Goal: Information Seeking & Learning: Find specific fact

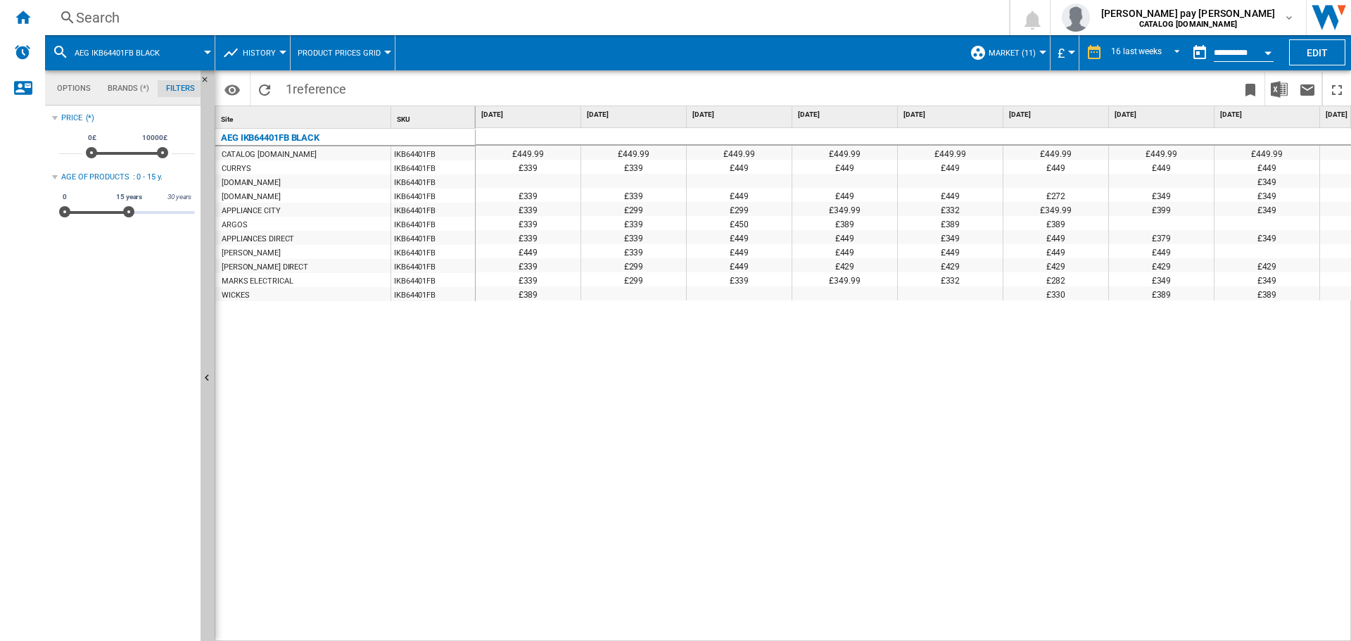
click at [187, 11] on div "Search" at bounding box center [524, 18] width 896 height 20
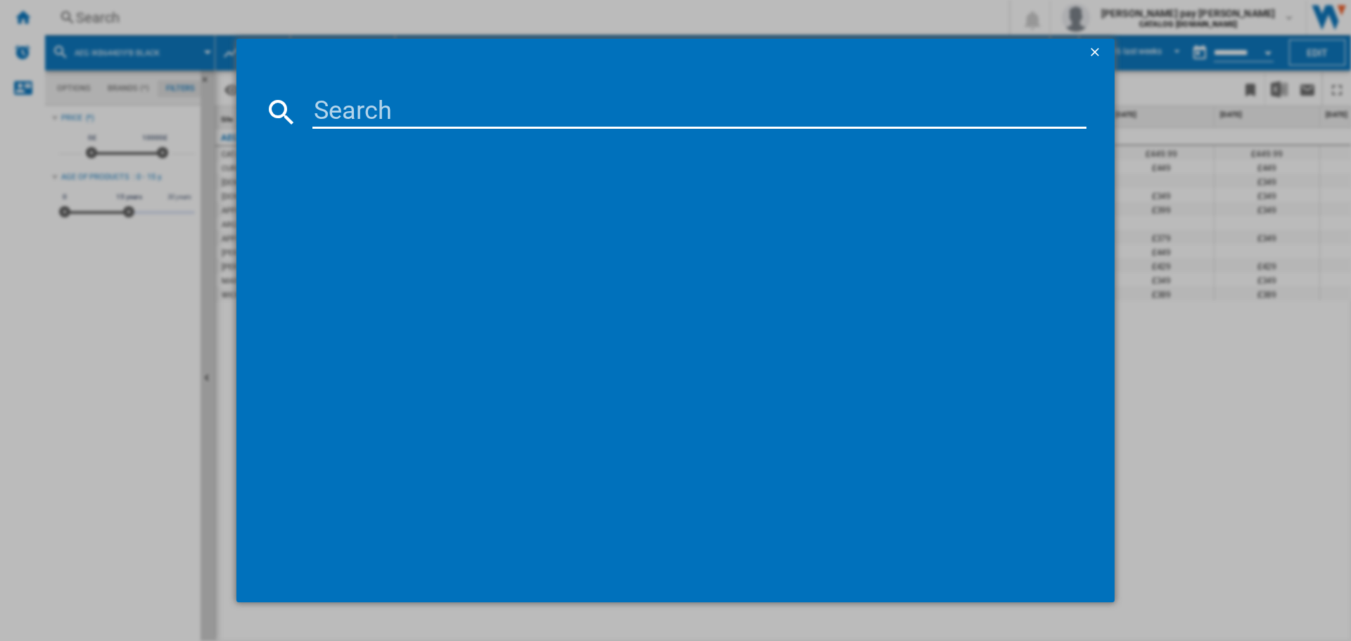
scroll to position [0, 675]
click at [370, 115] on input at bounding box center [699, 112] width 774 height 34
type input "FSX51407Z"
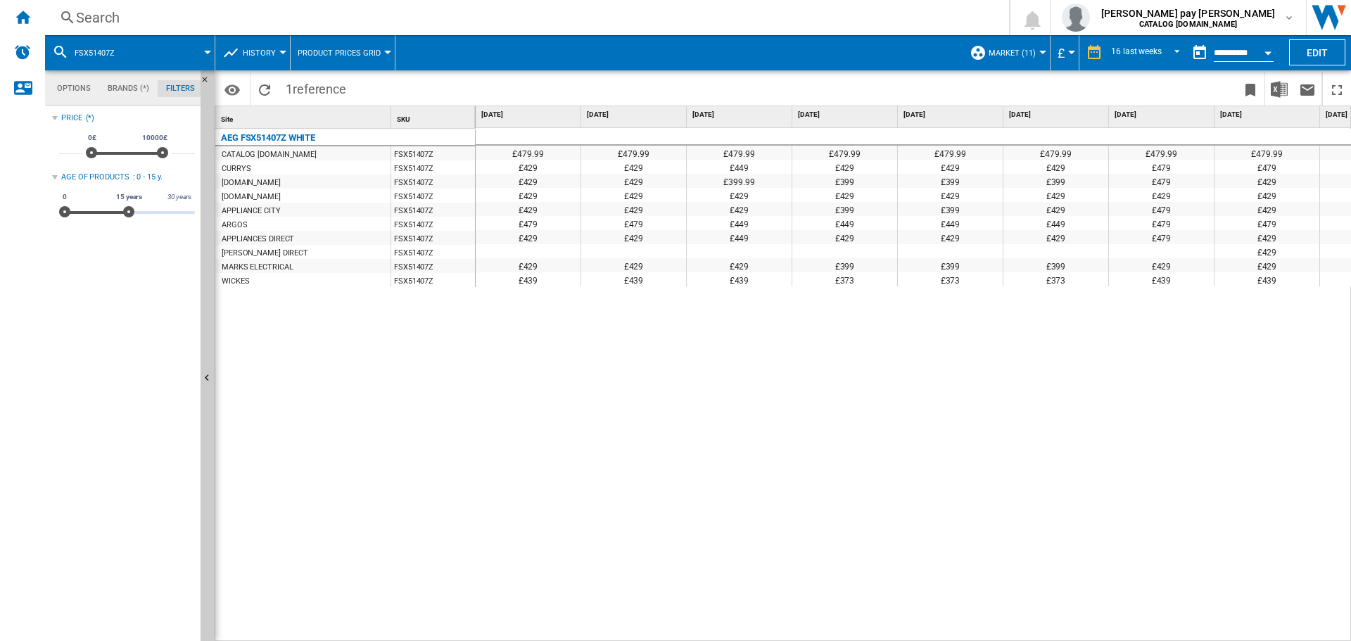
click at [753, 435] on div "£479.99 £479.99 £479.99 £479.99 £479.99 £479.99 £479.99 £479.99 £479.99 £479.99…" at bounding box center [914, 385] width 876 height 514
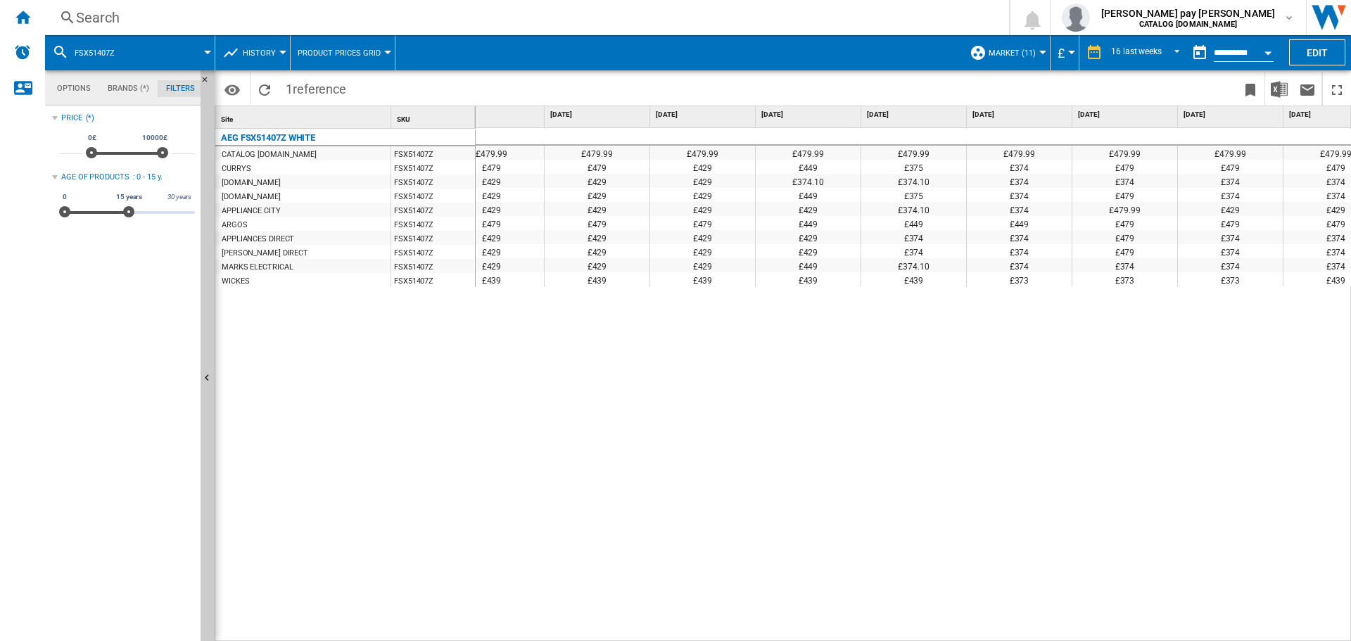
scroll to position [0, 918]
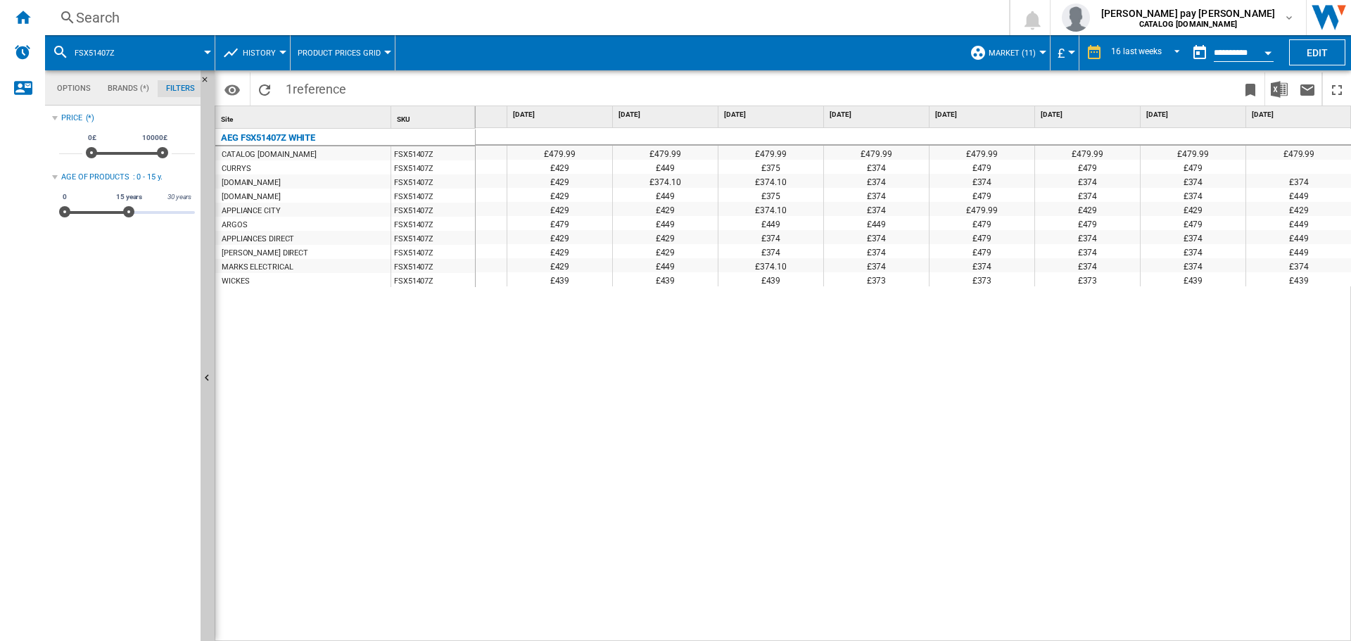
click at [843, 414] on div "£479.99 £479.99 £479.99 £479.99 £479.99 £479.99 £479.99 £479.99 £479.99 £479.99…" at bounding box center [914, 385] width 876 height 514
click at [912, 186] on div "£374" at bounding box center [876, 181] width 105 height 14
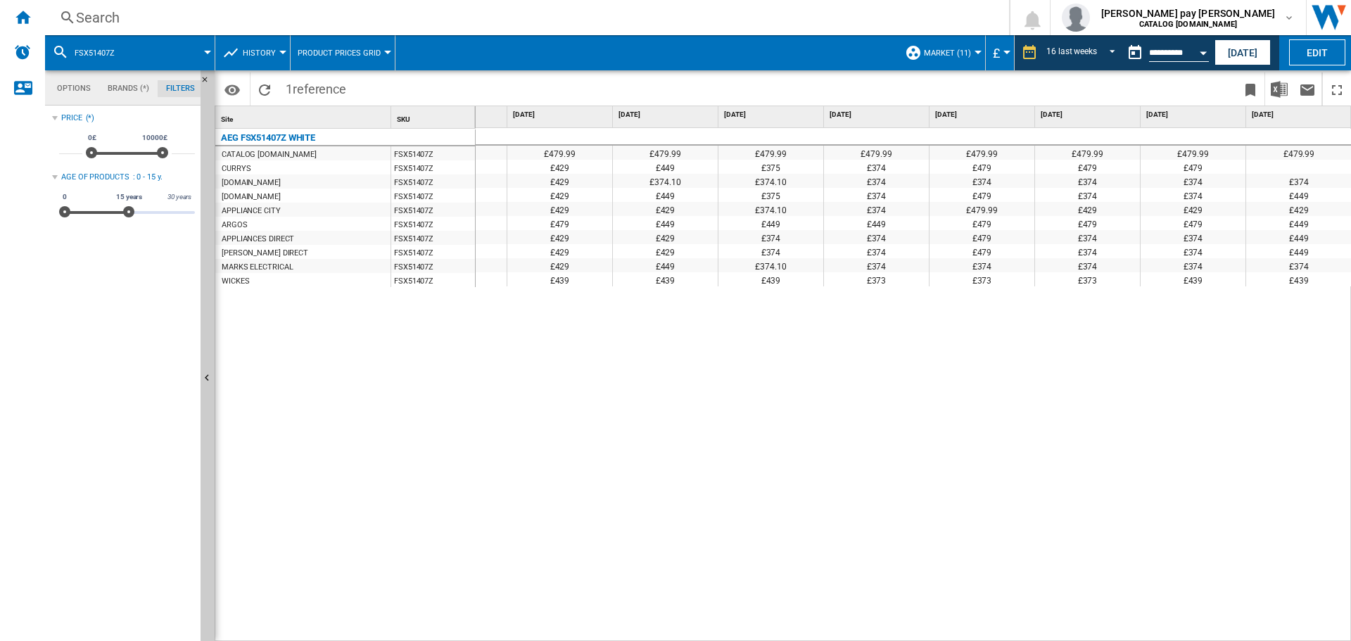
click at [204, 12] on div "Search" at bounding box center [524, 18] width 896 height 20
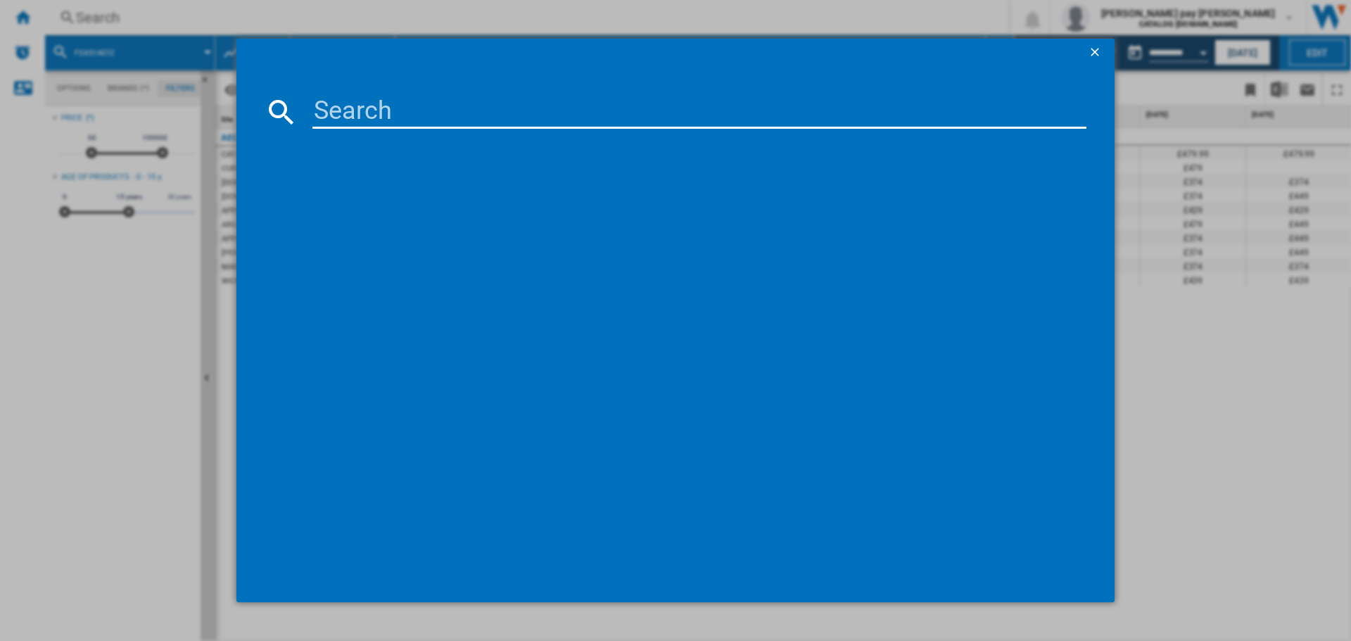
click at [429, 119] on input at bounding box center [699, 112] width 774 height 34
type input "FSB53647Z"
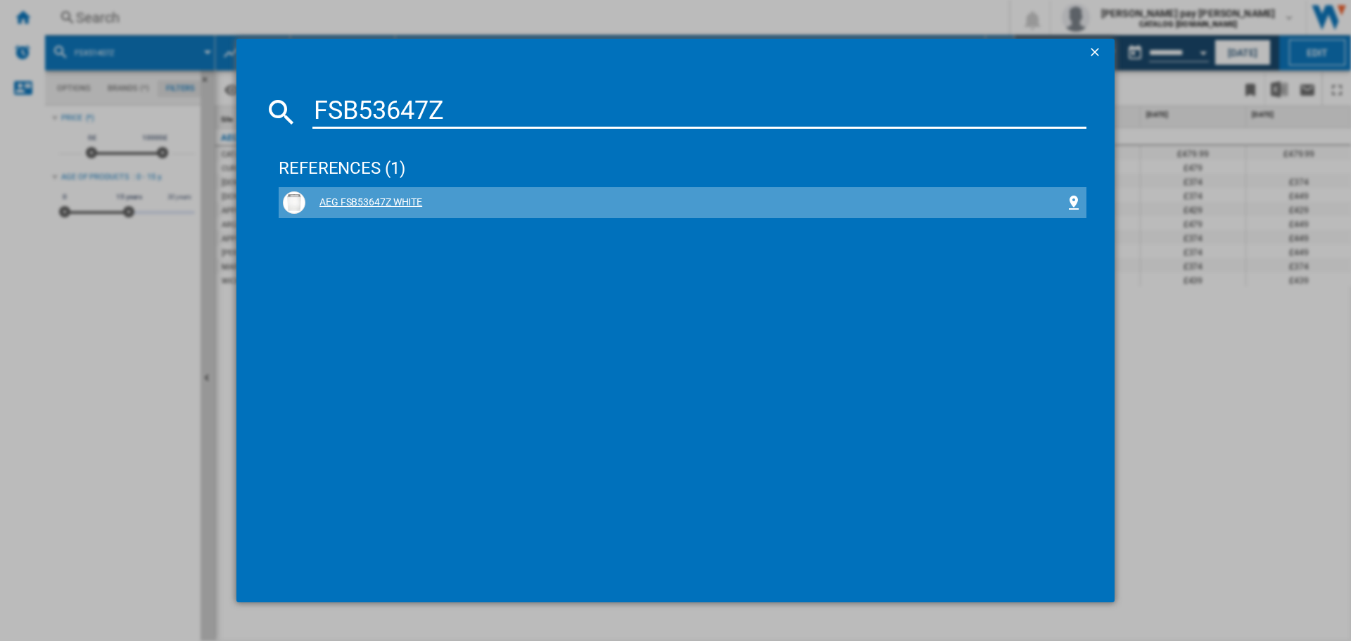
click at [419, 204] on div "AEG FSB53647Z WHITE" at bounding box center [685, 203] width 760 height 14
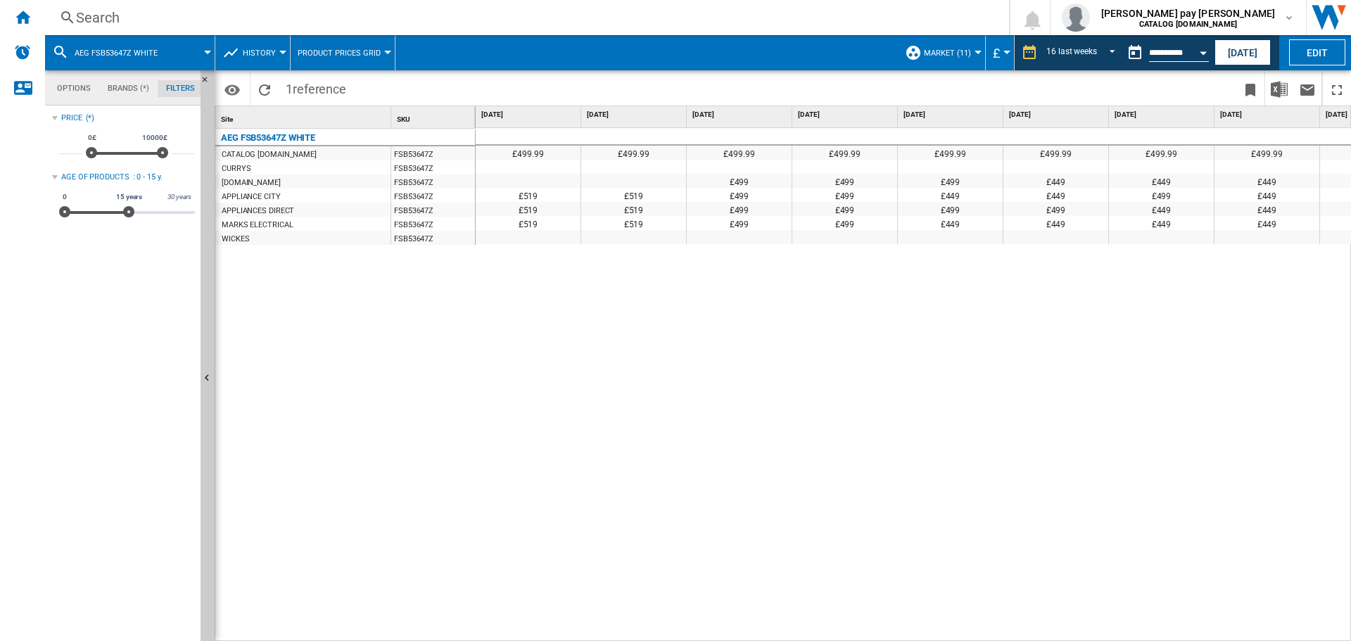
click at [726, 319] on div "£499.99 £499.99 £499.99 £499.99 £499.99 £499.99 £499.99 £499.99 £499.99 £499.99…" at bounding box center [914, 385] width 876 height 514
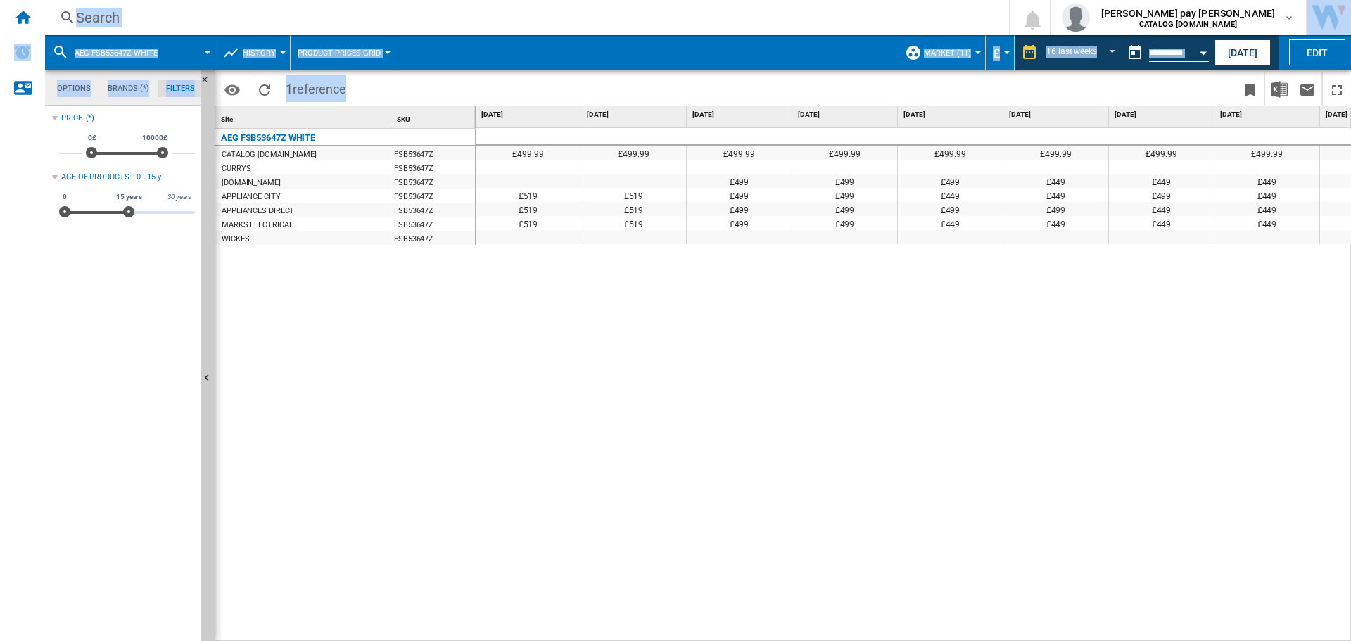
drag, startPoint x: 753, startPoint y: 633, endPoint x: 1054, endPoint y: 644, distance: 300.6
click at [1054, 640] on html "In order to access Insight, please log out and log in again OK NEW Search Searc…" at bounding box center [675, 320] width 1351 height 641
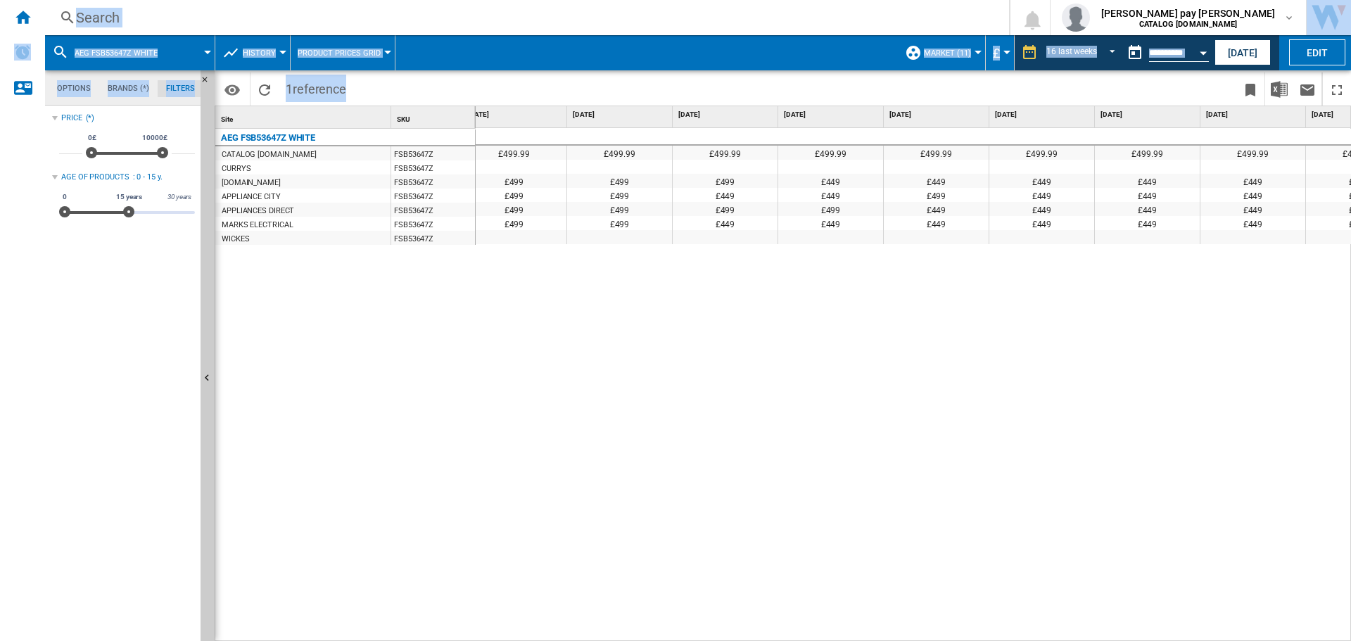
scroll to position [0, 918]
